Goal: Check status

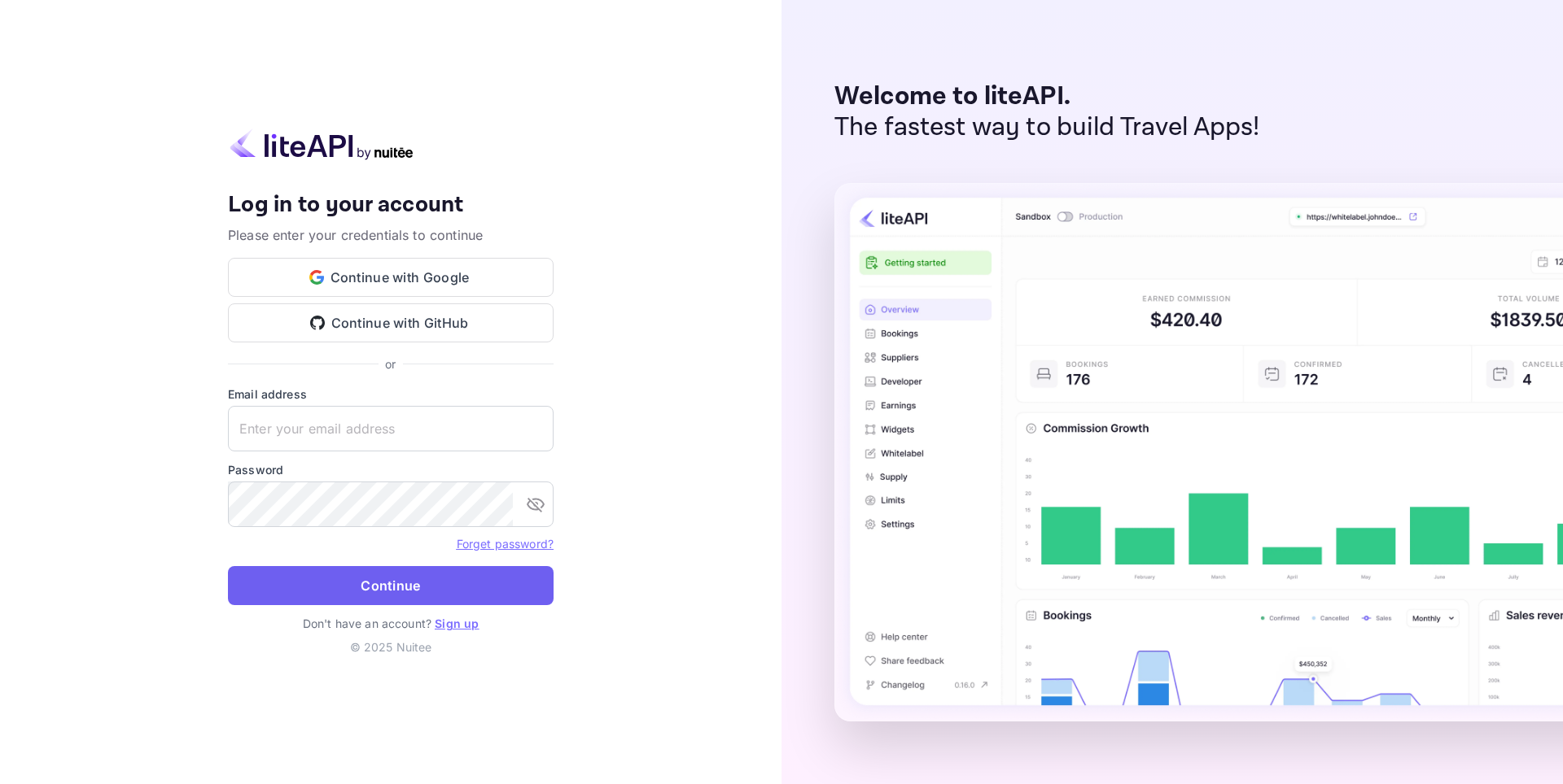
type input "[EMAIL_ADDRESS][DOMAIN_NAME]"
click at [381, 576] on button "Continue" at bounding box center [390, 585] width 326 height 39
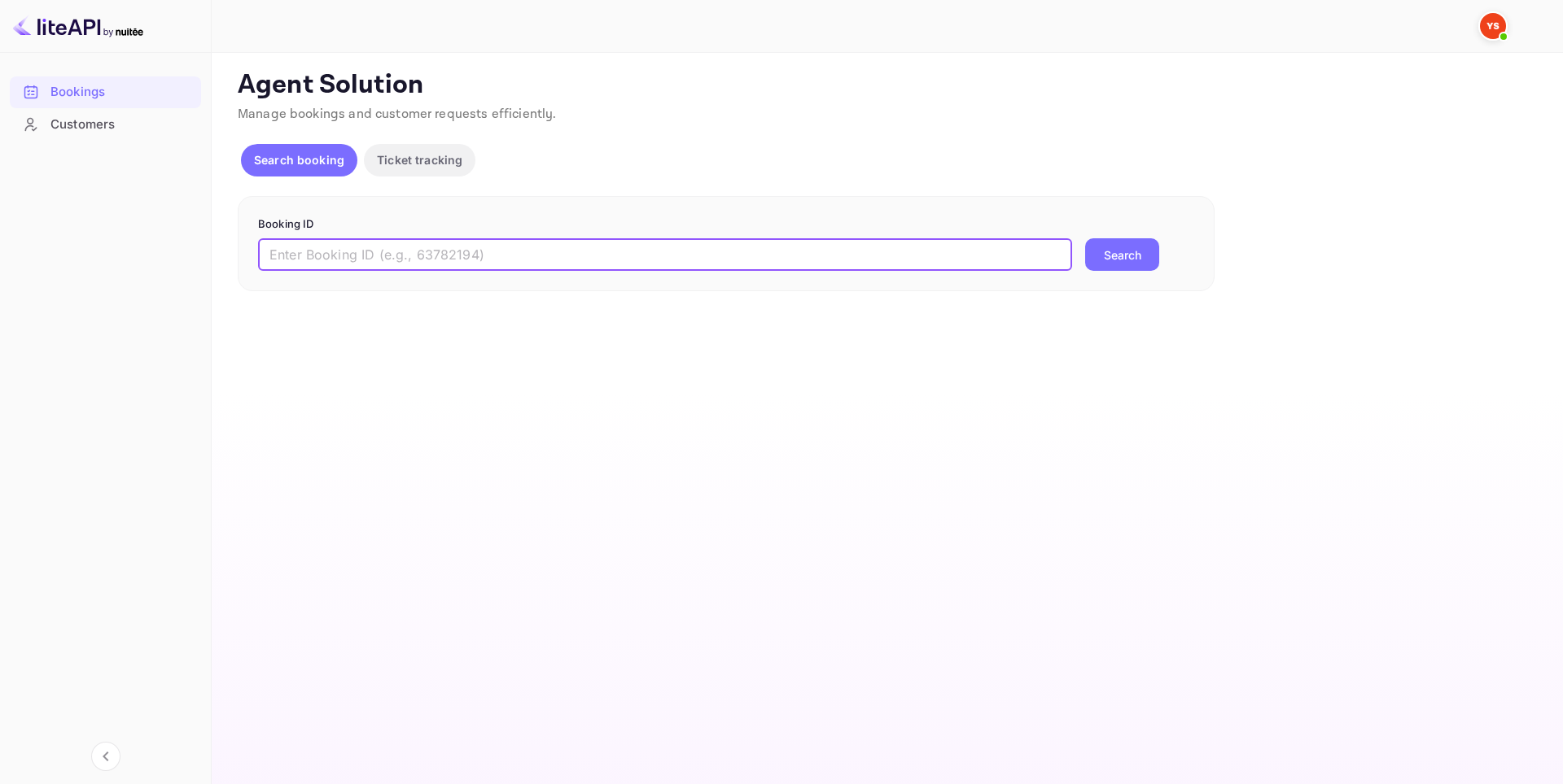
paste input "9684100"
type input "9684100"
click at [1098, 262] on button "Search" at bounding box center [1122, 255] width 74 height 33
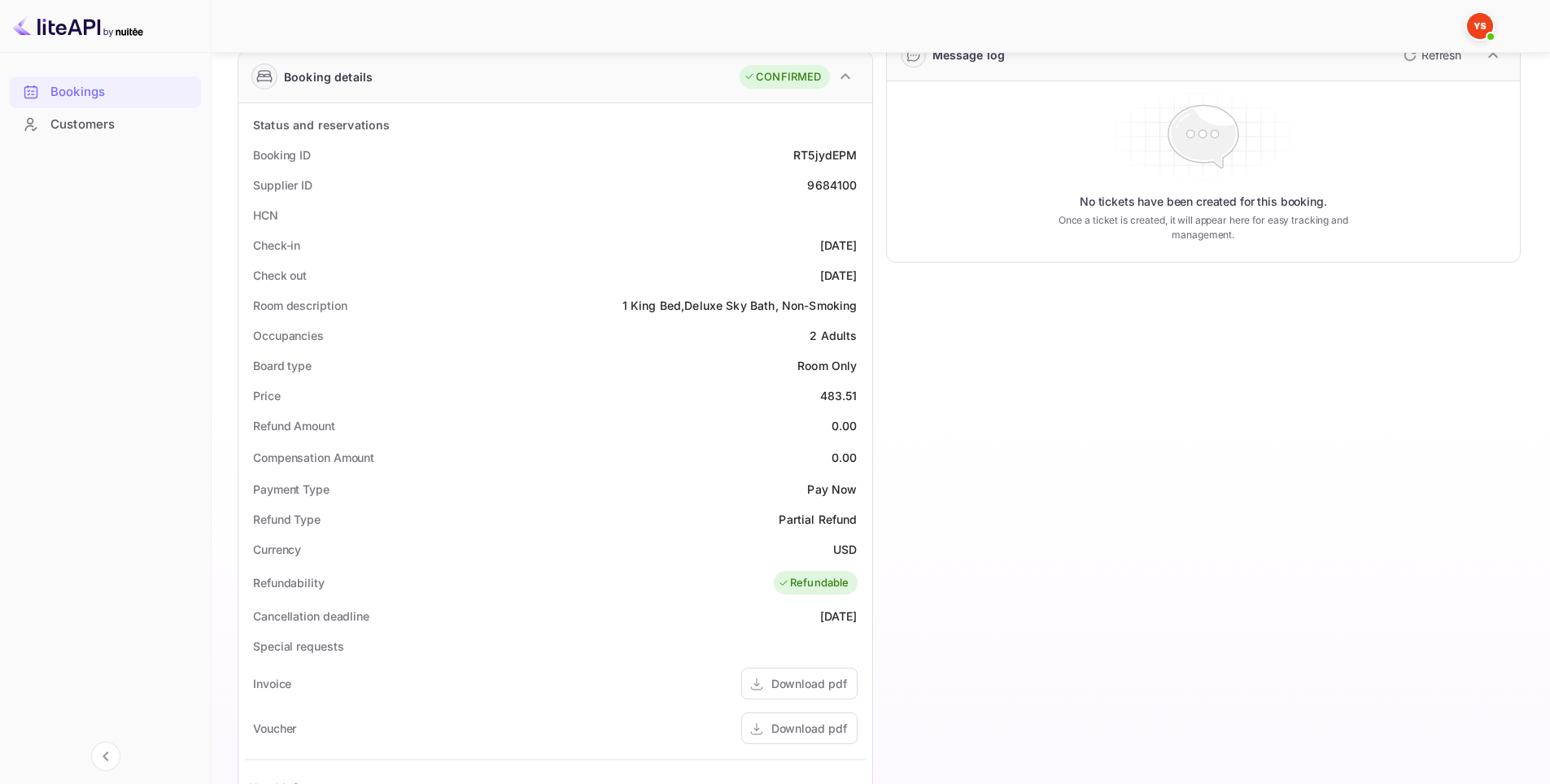
scroll to position [325, 0]
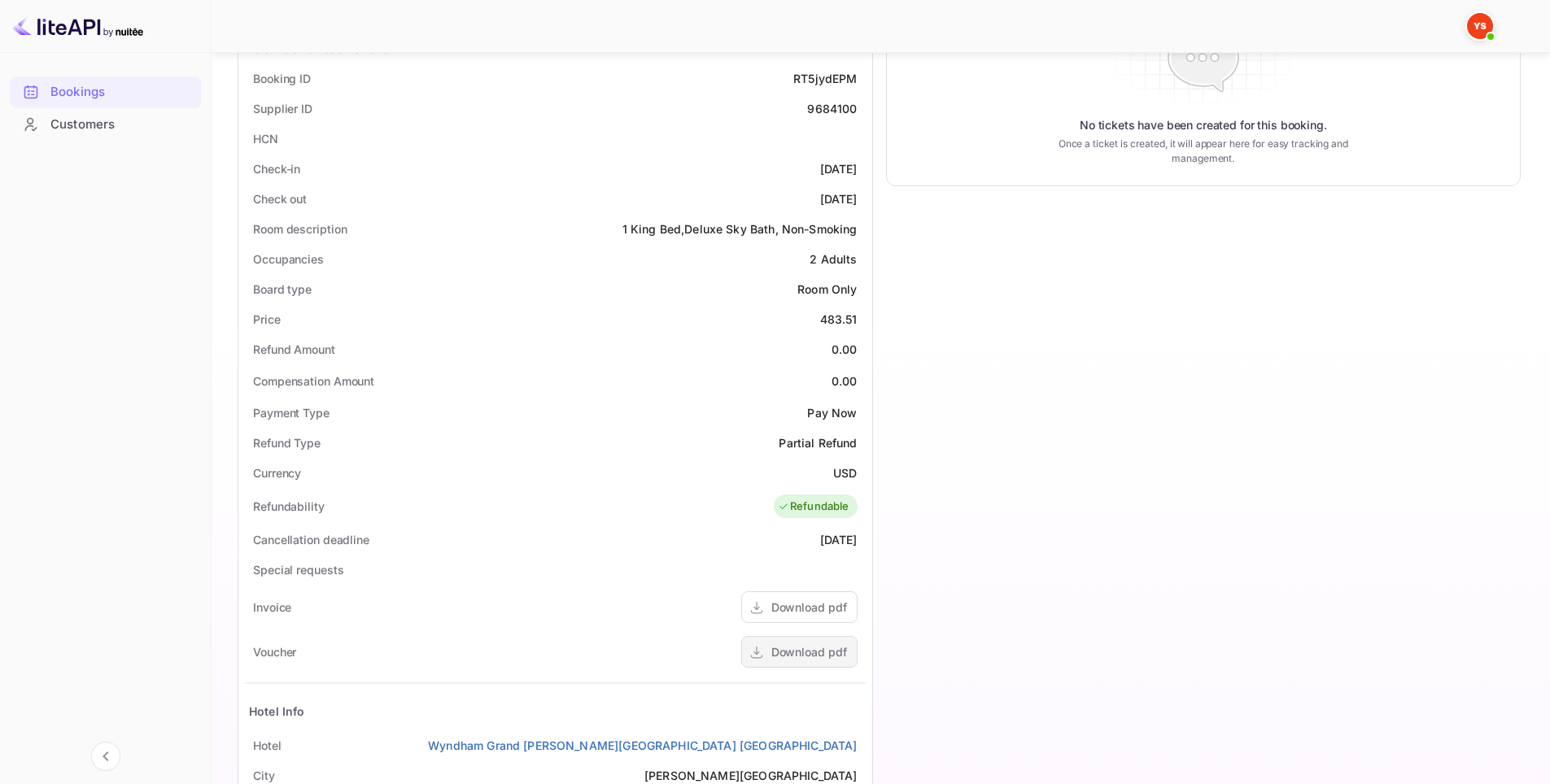
click at [817, 654] on div "Download pdf" at bounding box center [809, 653] width 75 height 17
drag, startPoint x: 846, startPoint y: 172, endPoint x: 790, endPoint y: 172, distance: 56.0
click at [790, 172] on div "Check-in [DATE]" at bounding box center [555, 168] width 621 height 30
copy div "[DATE]"
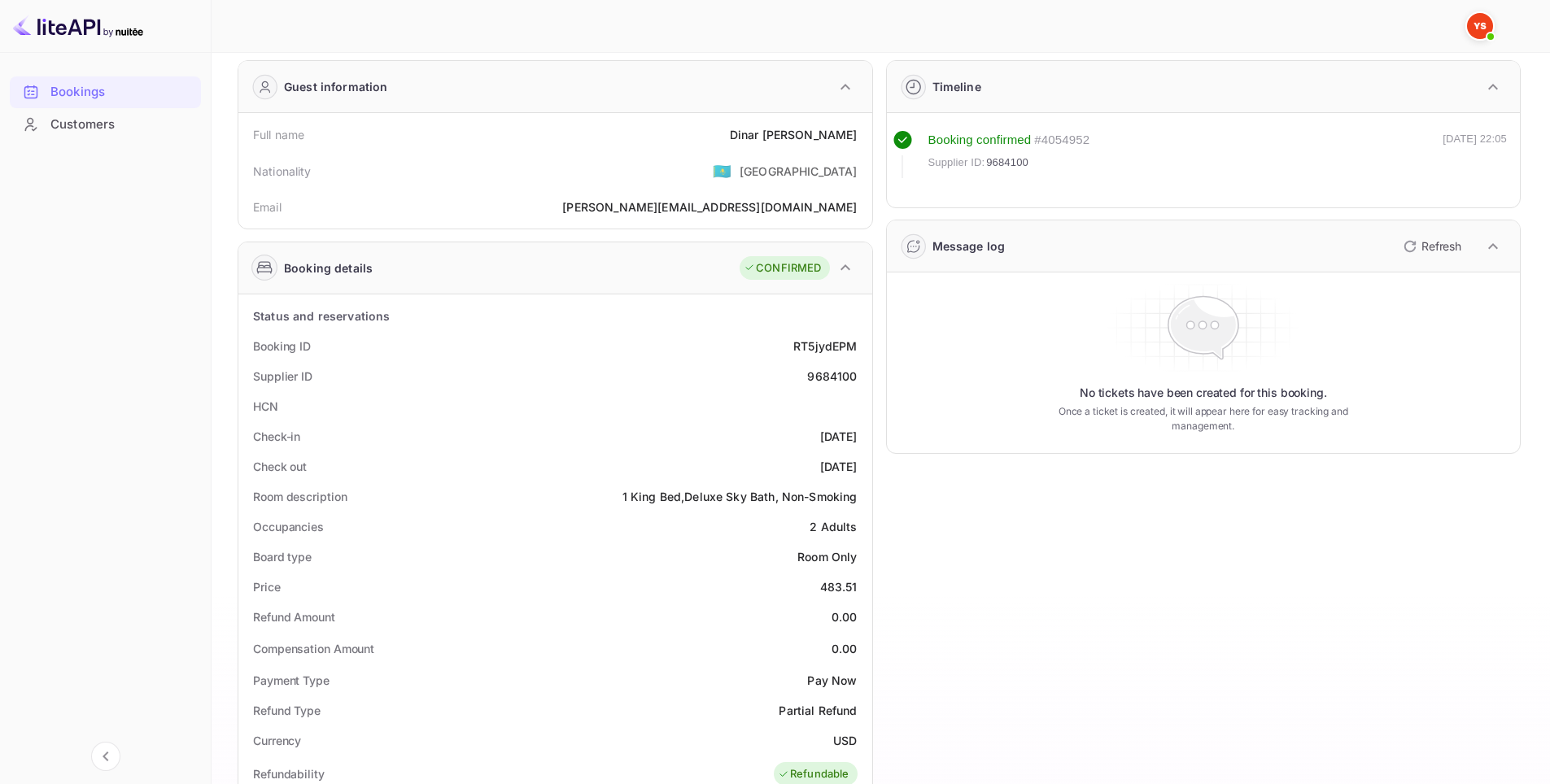
scroll to position [0, 0]
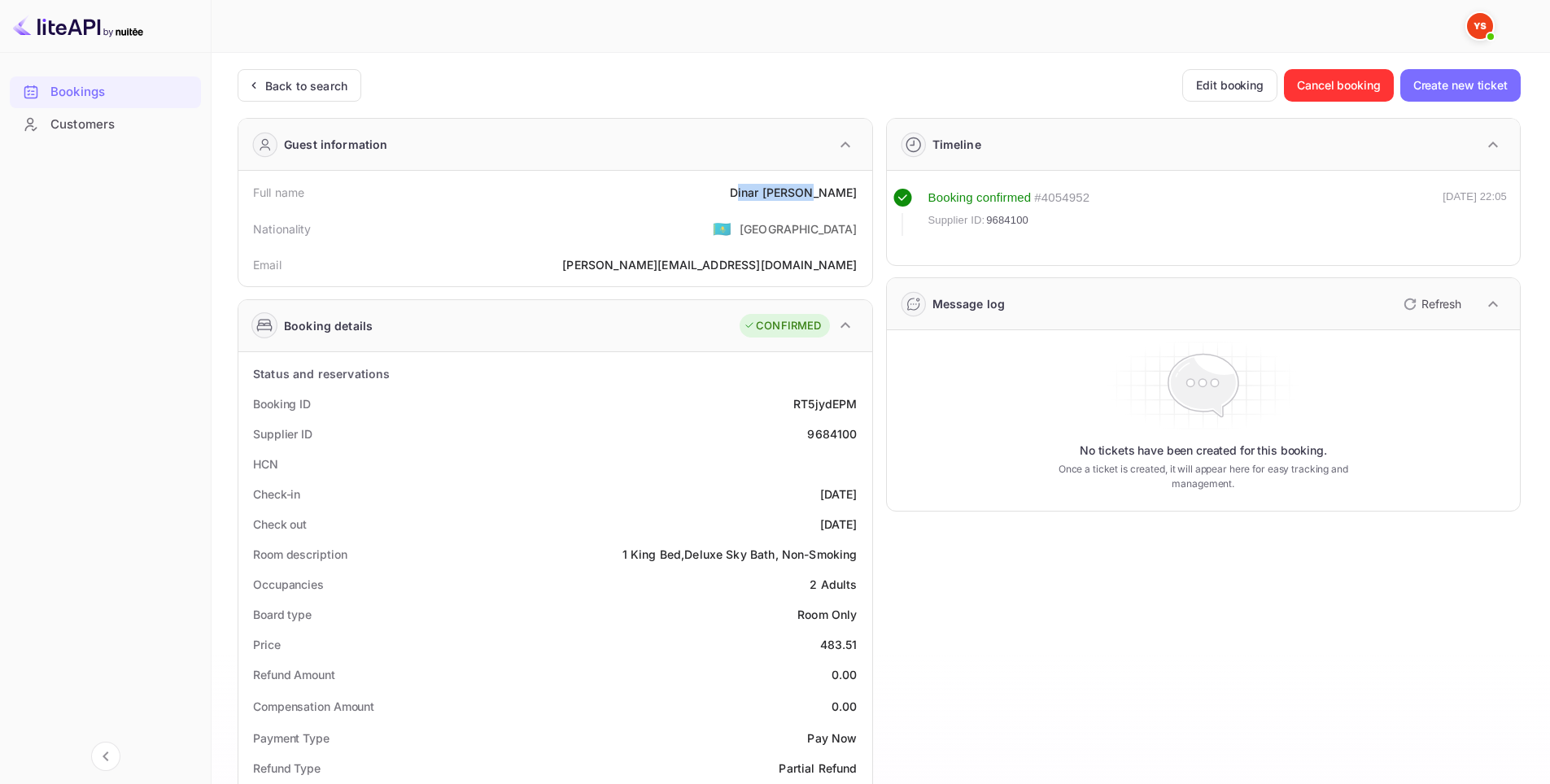
drag, startPoint x: 858, startPoint y: 196, endPoint x: 788, endPoint y: 189, distance: 70.3
click at [788, 189] on div "Full name [PERSON_NAME]" at bounding box center [555, 192] width 621 height 30
click at [788, 189] on div "[PERSON_NAME]" at bounding box center [794, 192] width 127 height 17
drag, startPoint x: 784, startPoint y: 189, endPoint x: 863, endPoint y: 192, distance: 79.1
click at [863, 192] on div "Full name [PERSON_NAME]" at bounding box center [555, 192] width 621 height 30
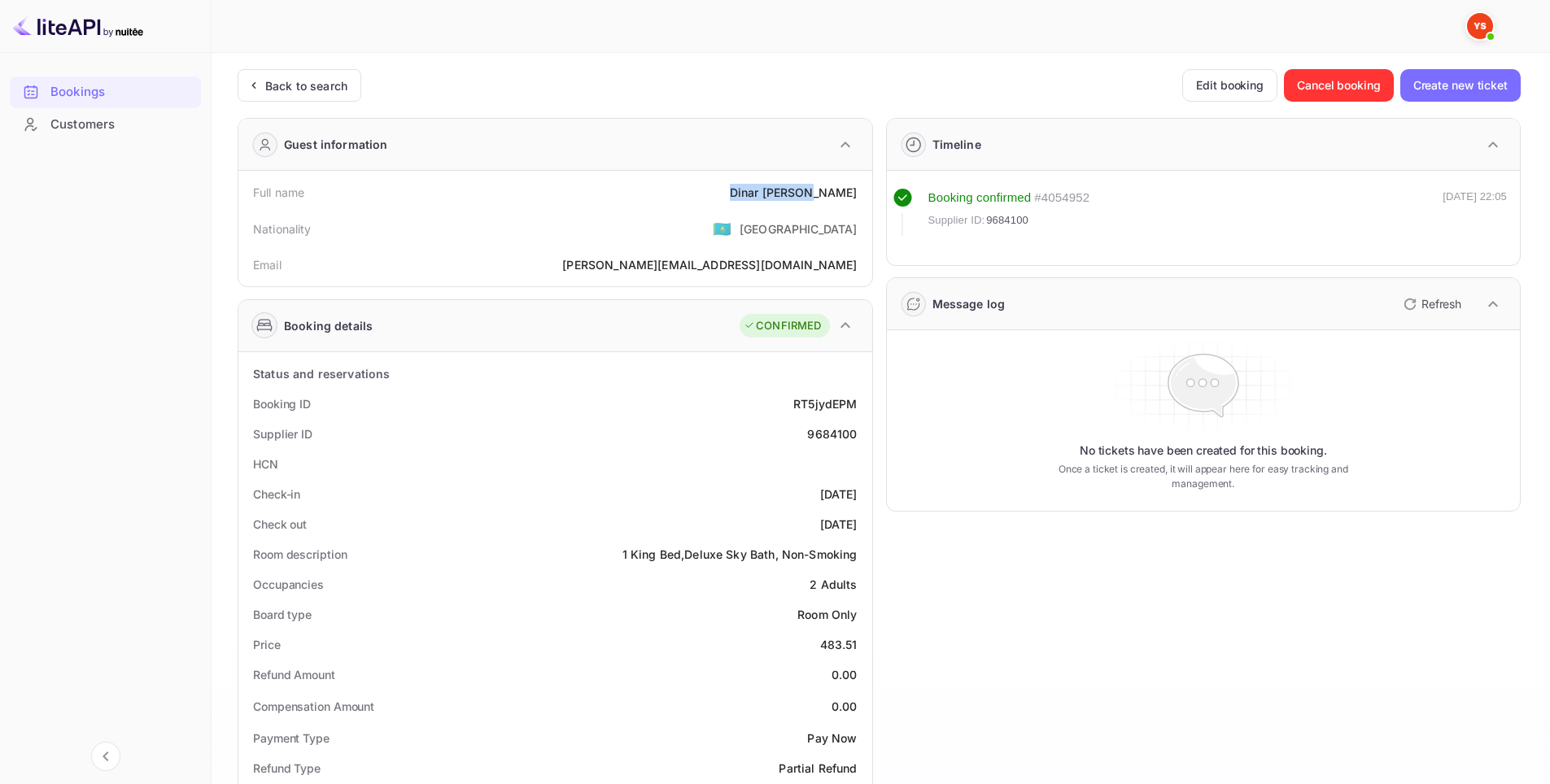
copy div "[PERSON_NAME]"
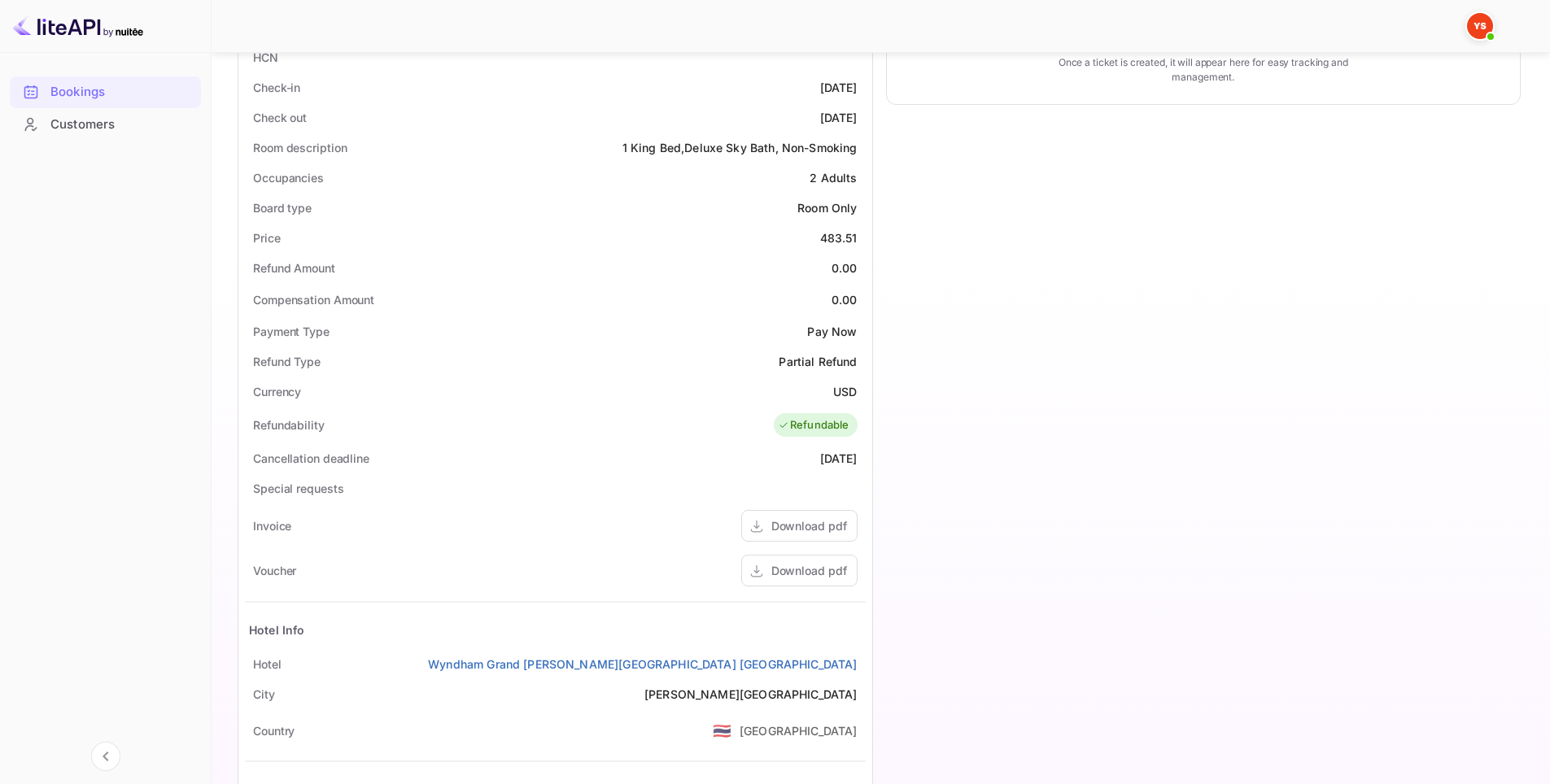
click at [974, 482] on div "Timeline Booking confirmed # 4054952 Supplier ID: 9684100 [DATE] 22:05 Message …" at bounding box center [1198, 307] width 649 height 1219
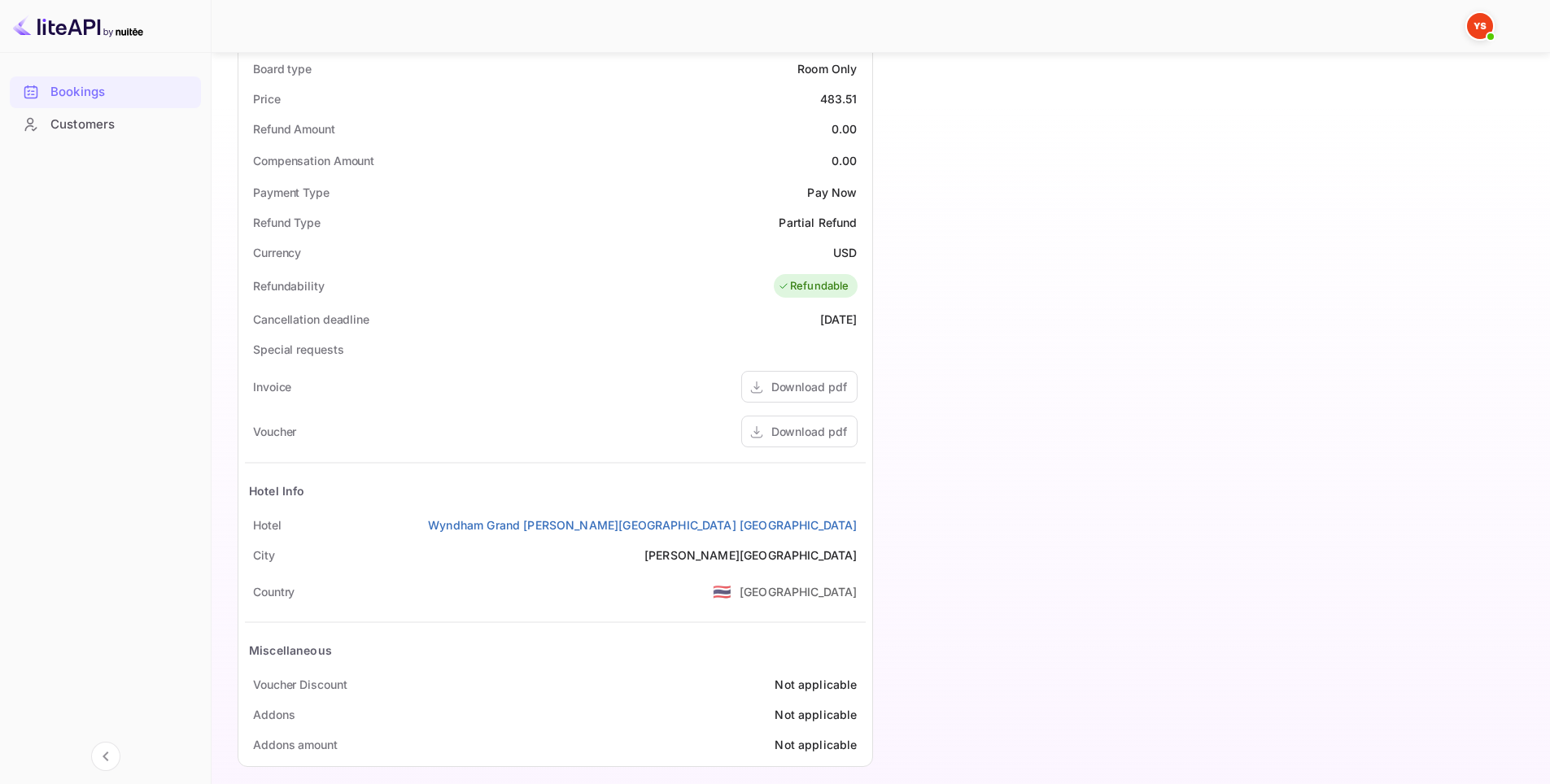
scroll to position [560, 0]
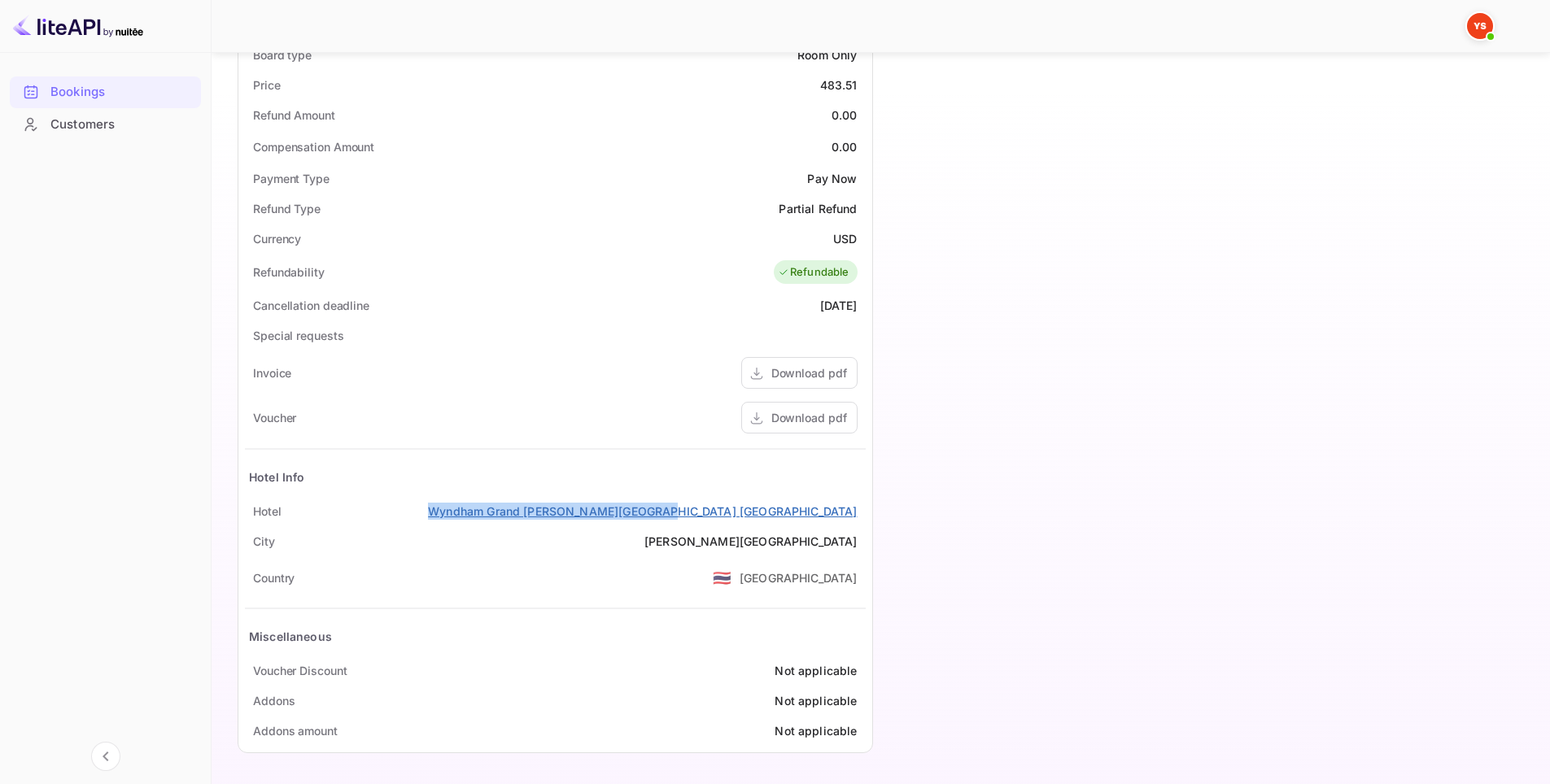
drag, startPoint x: 864, startPoint y: 514, endPoint x: 634, endPoint y: 509, distance: 230.1
click at [634, 509] on div "[GEOGRAPHIC_DATA][PERSON_NAME] [GEOGRAPHIC_DATA]" at bounding box center [555, 511] width 621 height 30
copy link "Wyndham Grand [PERSON_NAME][GEOGRAPHIC_DATA] [GEOGRAPHIC_DATA]"
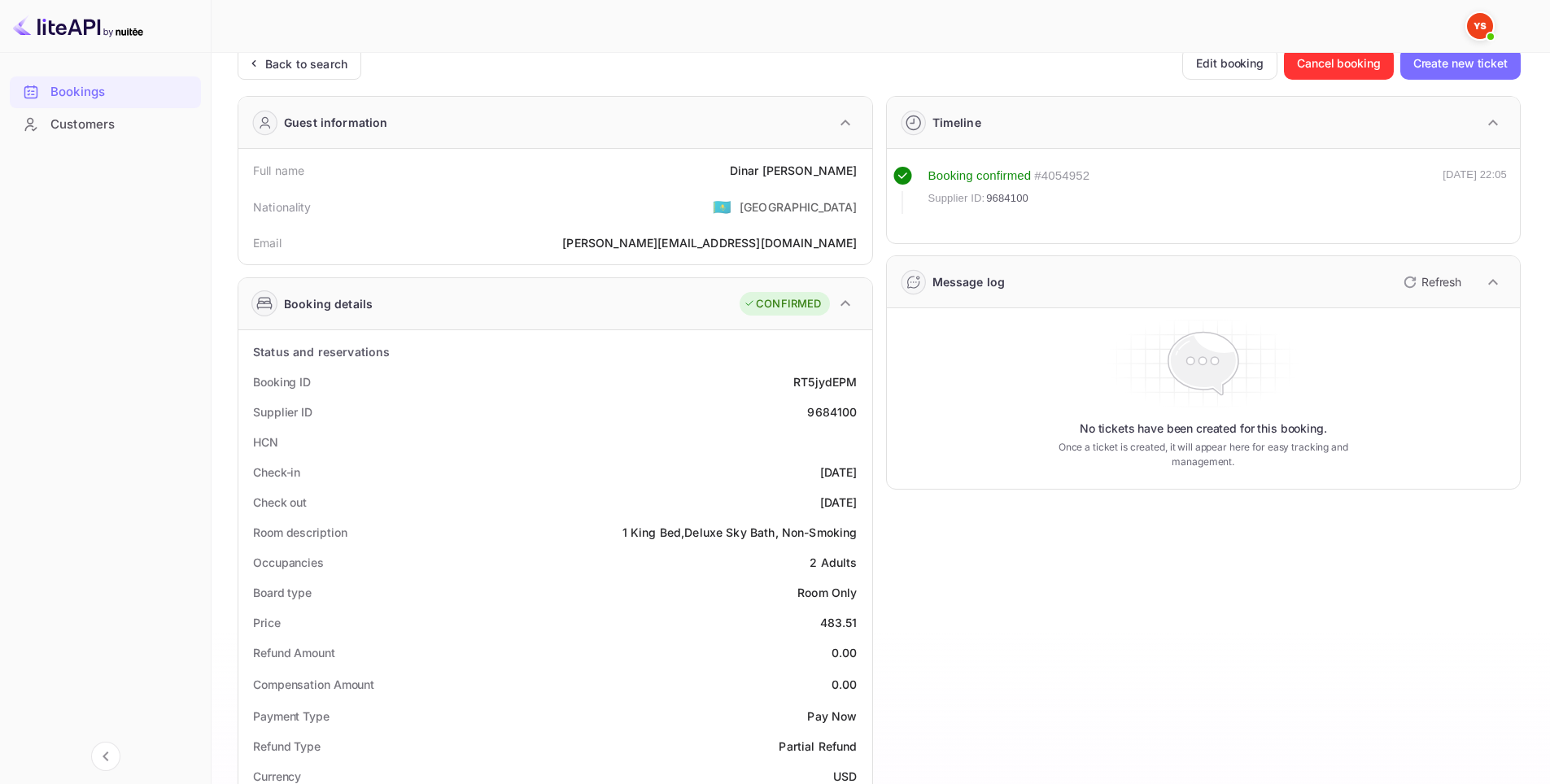
scroll to position [0, 0]
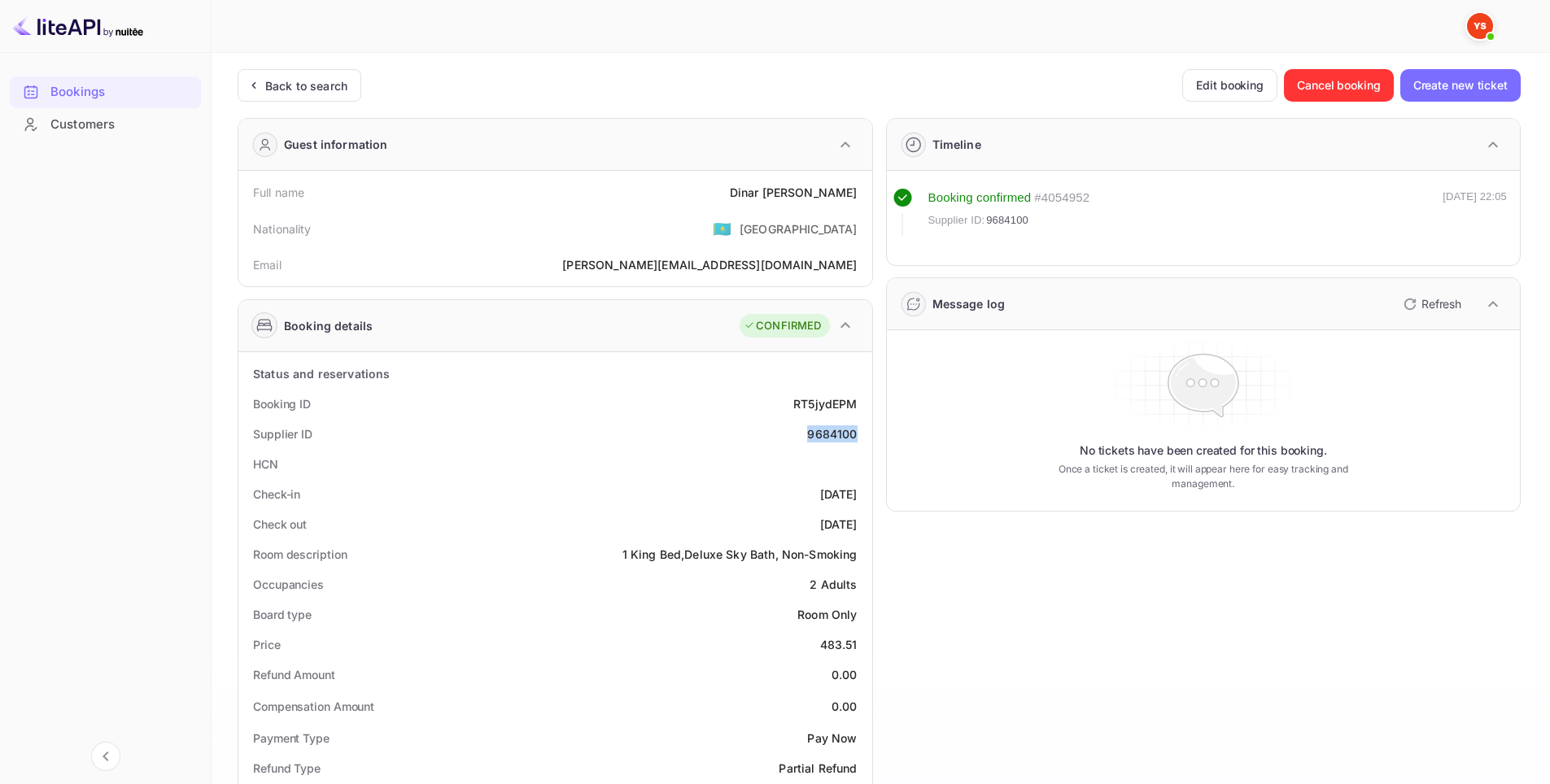
drag, startPoint x: 861, startPoint y: 433, endPoint x: 807, endPoint y: 434, distance: 54.0
click at [807, 434] on div "Supplier ID 9684100" at bounding box center [555, 434] width 621 height 30
copy div "9684100"
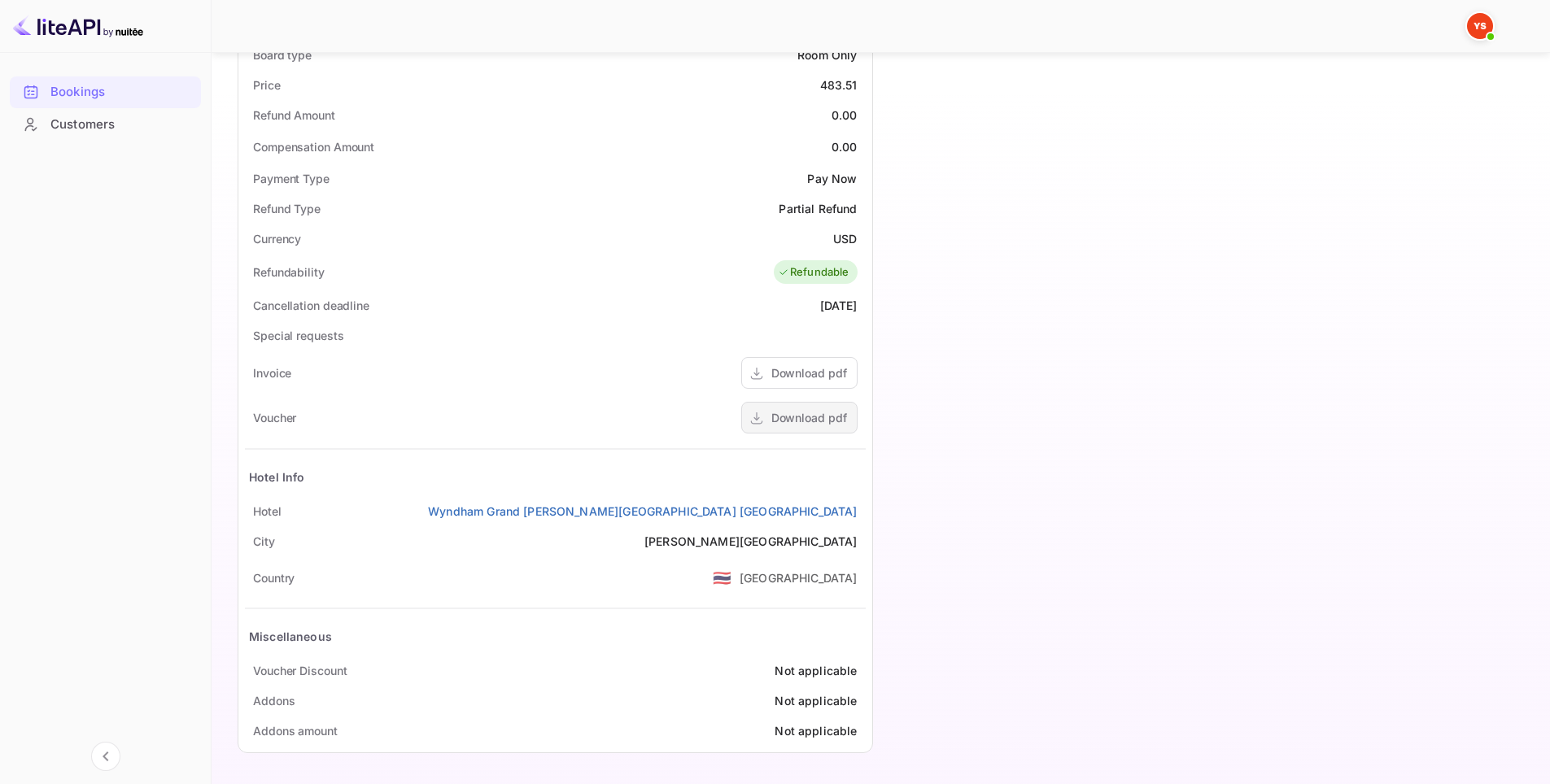
click at [841, 412] on div "Download pdf" at bounding box center [809, 418] width 75 height 17
click at [1110, 322] on div "Timeline Booking confirmed # 4054952 Supplier ID: 9684100 [DATE] 22:05 Message …" at bounding box center [1198, 154] width 649 height 1219
